Goal: Check status: Check status

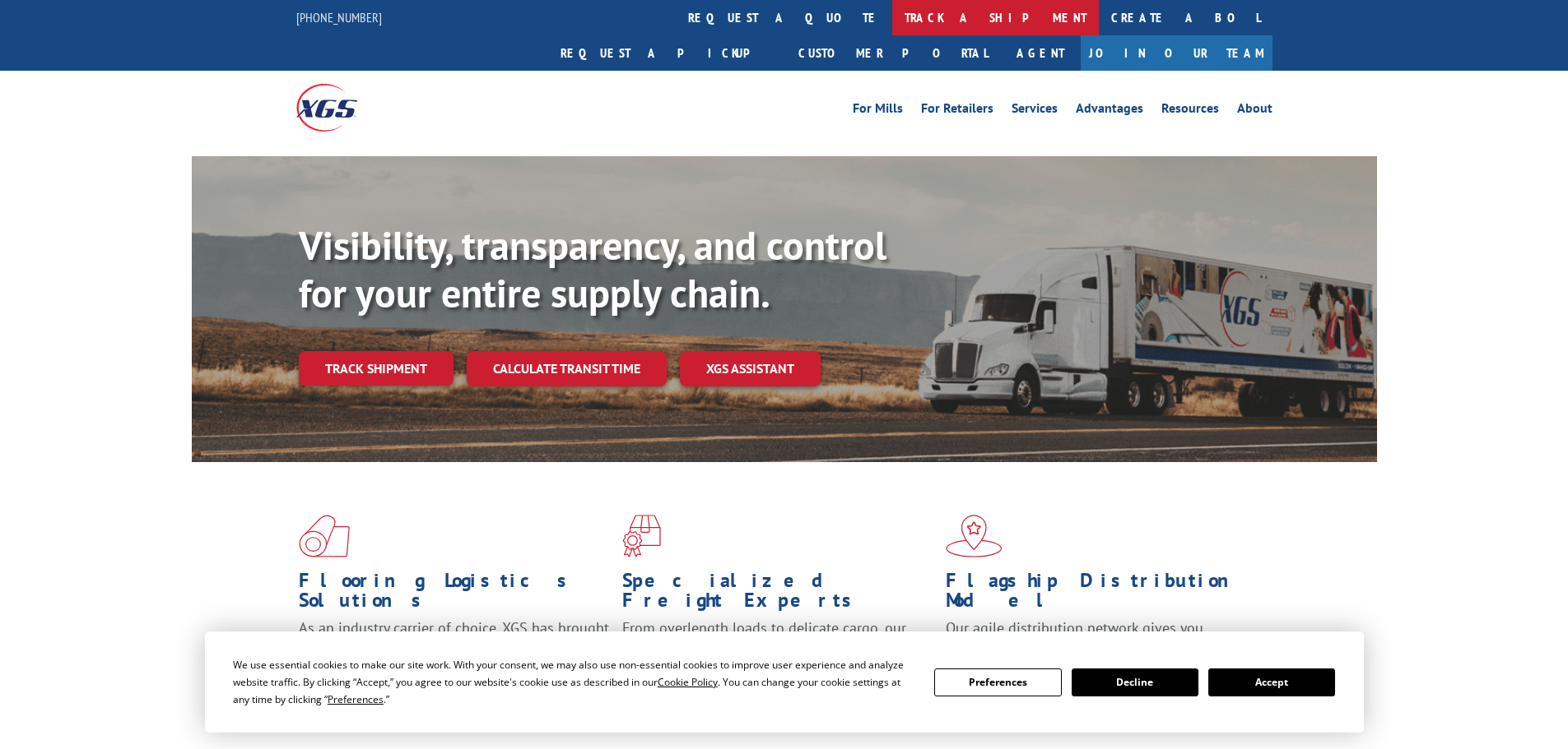
click at [892, 15] on link "track a shipment" at bounding box center [995, 18] width 207 height 36
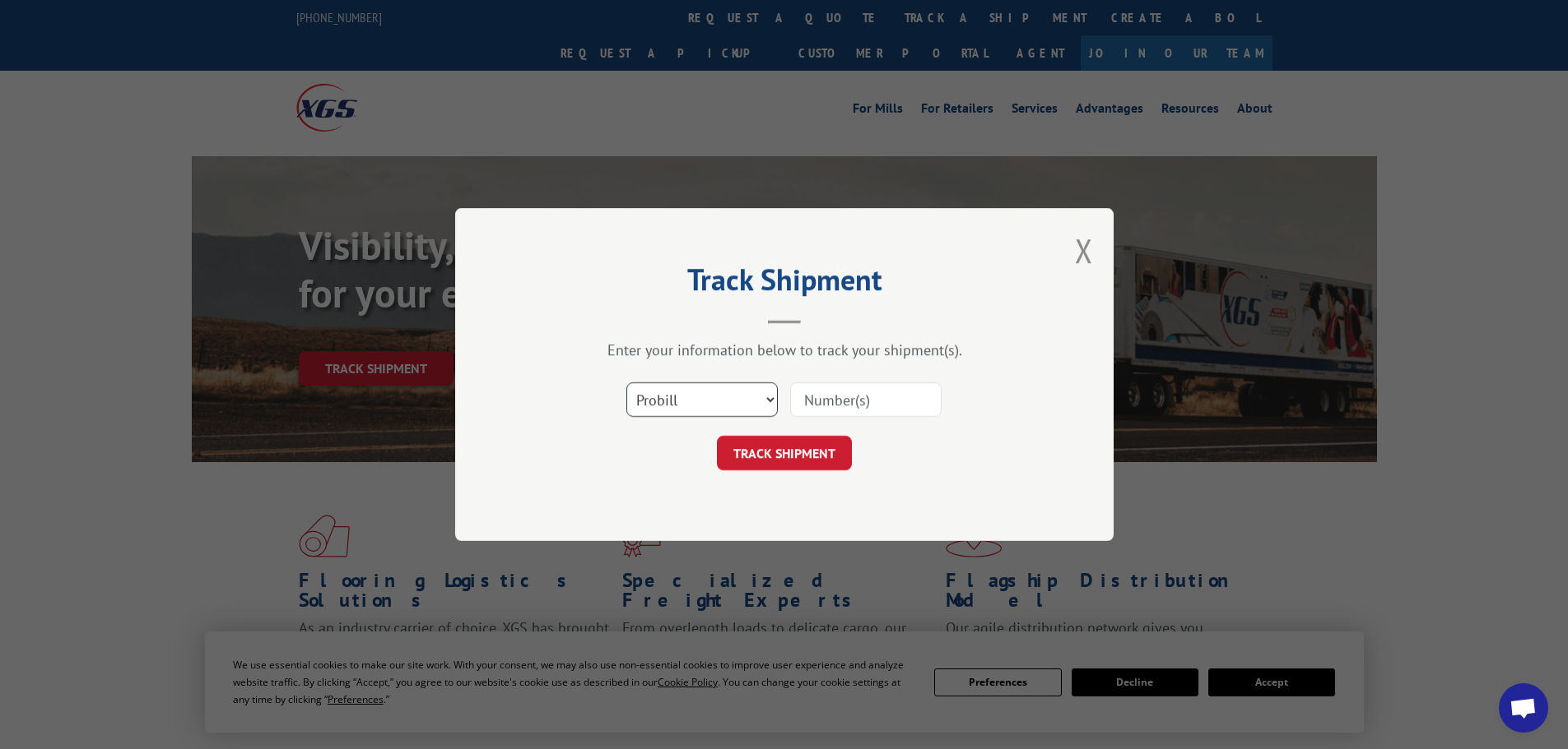
click at [750, 396] on select "Select category... Probill BOL PO" at bounding box center [703, 400] width 152 height 35
select select "po"
click at [627, 383] on select "Select category... Probill BOL PO" at bounding box center [703, 400] width 152 height 35
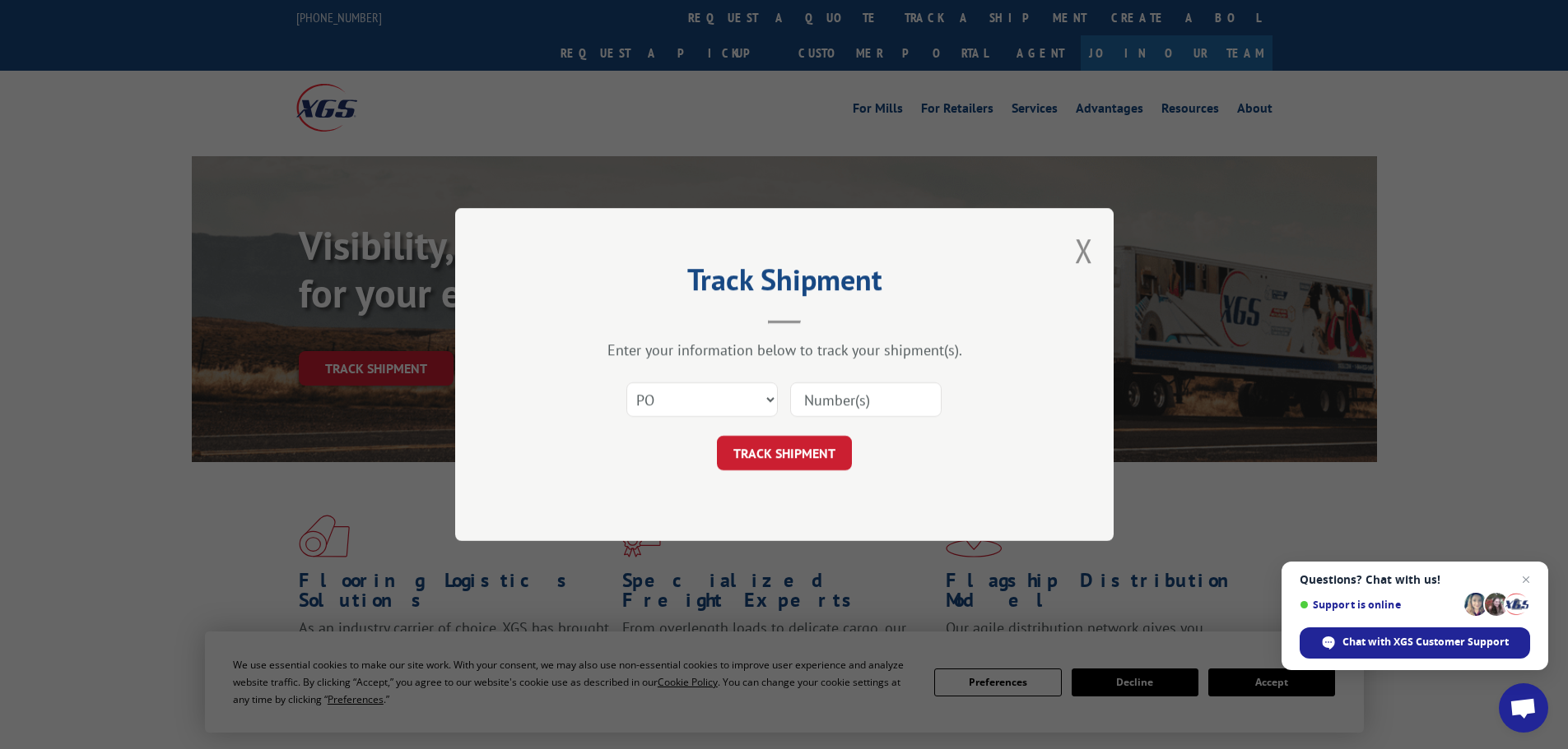
click at [848, 400] on input at bounding box center [865, 400] width 152 height 35
type input "47540155"
click at [809, 456] on button "TRACK SHIPMENT" at bounding box center [784, 453] width 135 height 35
